Goal: Ask a question

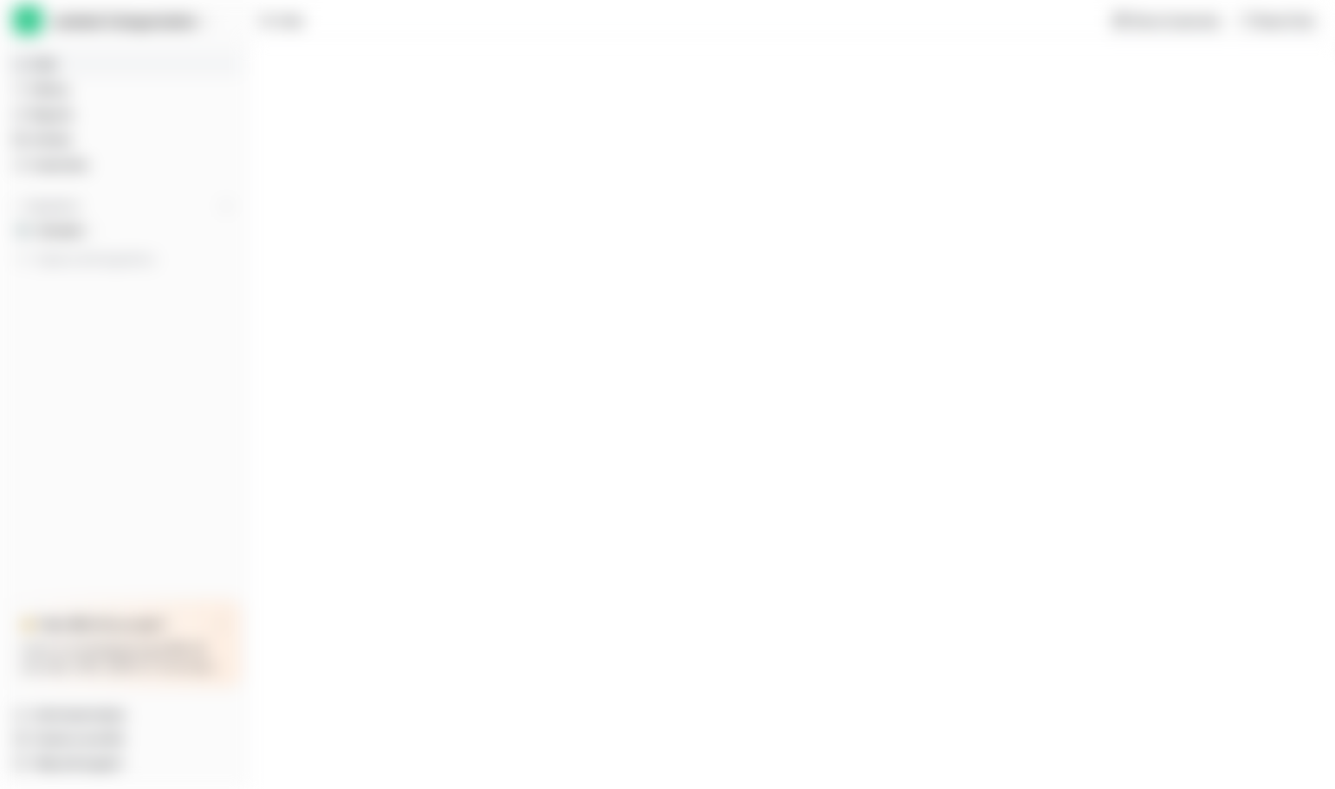
type textarea "**********"
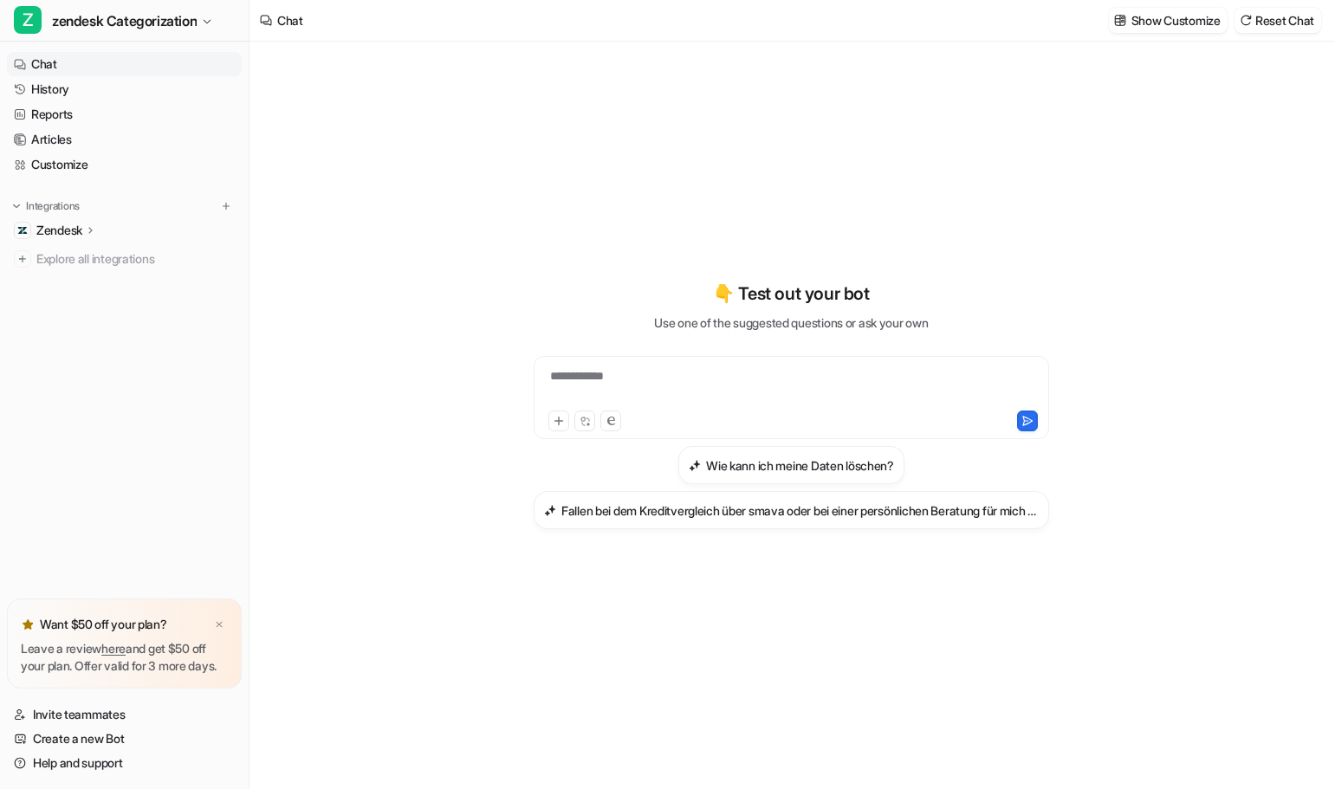
click at [1268, 450] on div "**********" at bounding box center [791, 416] width 1084 height 748
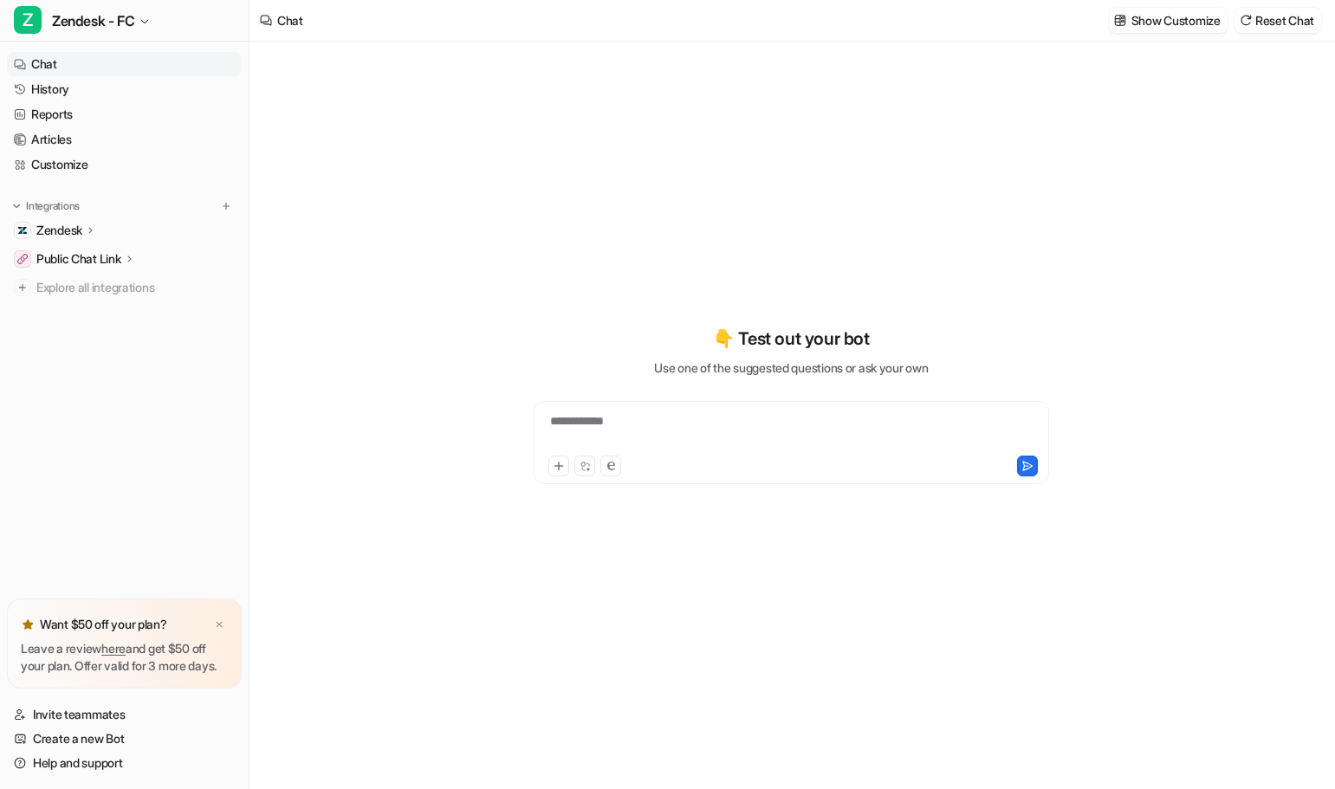
type textarea "**********"
